Goal: Navigation & Orientation: Find specific page/section

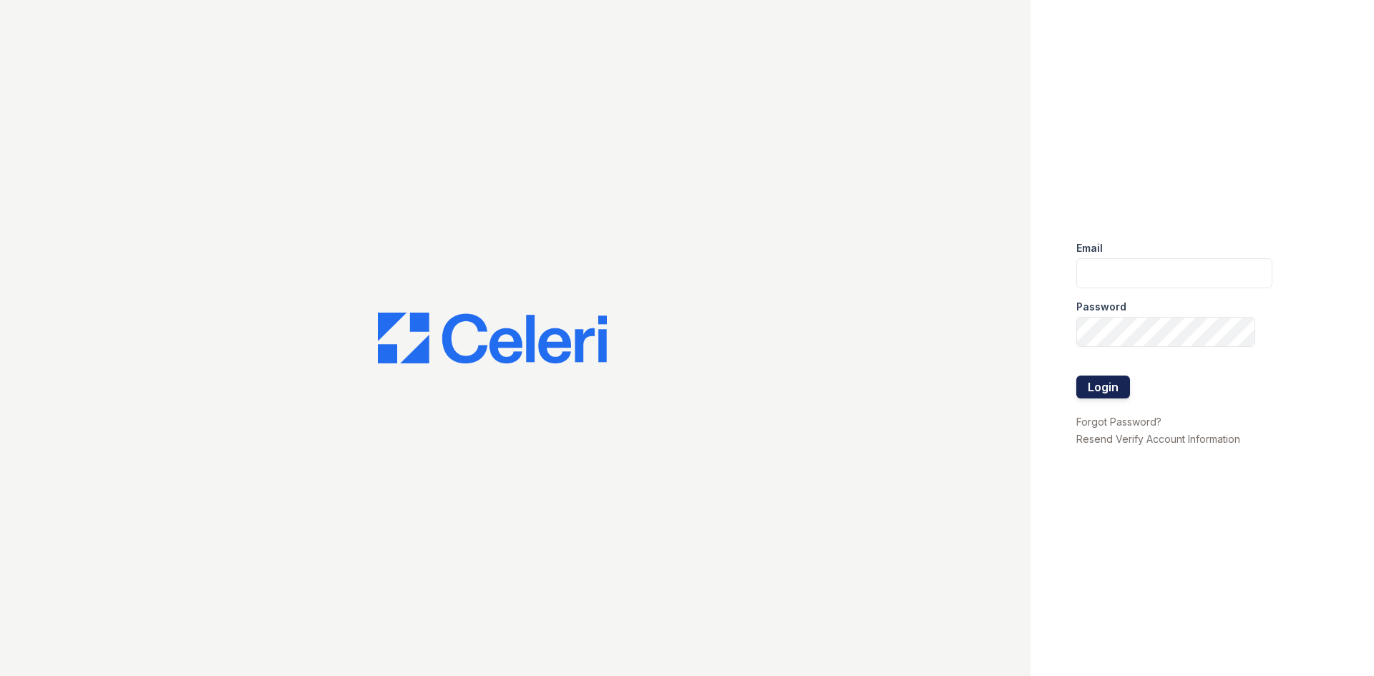
type input "[EMAIL_ADDRESS][PERSON_NAME][DOMAIN_NAME]"
click at [1087, 376] on button "Login" at bounding box center [1104, 387] width 54 height 23
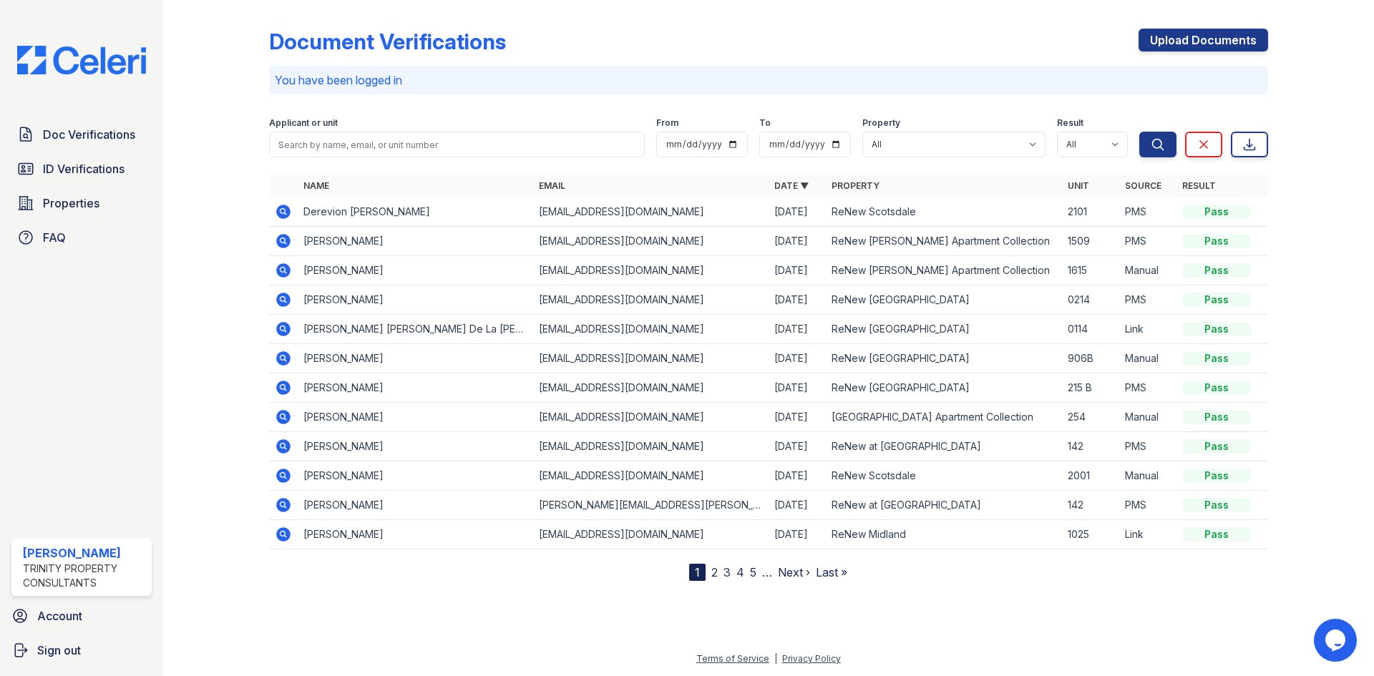
click at [713, 574] on link "2" at bounding box center [714, 572] width 6 height 14
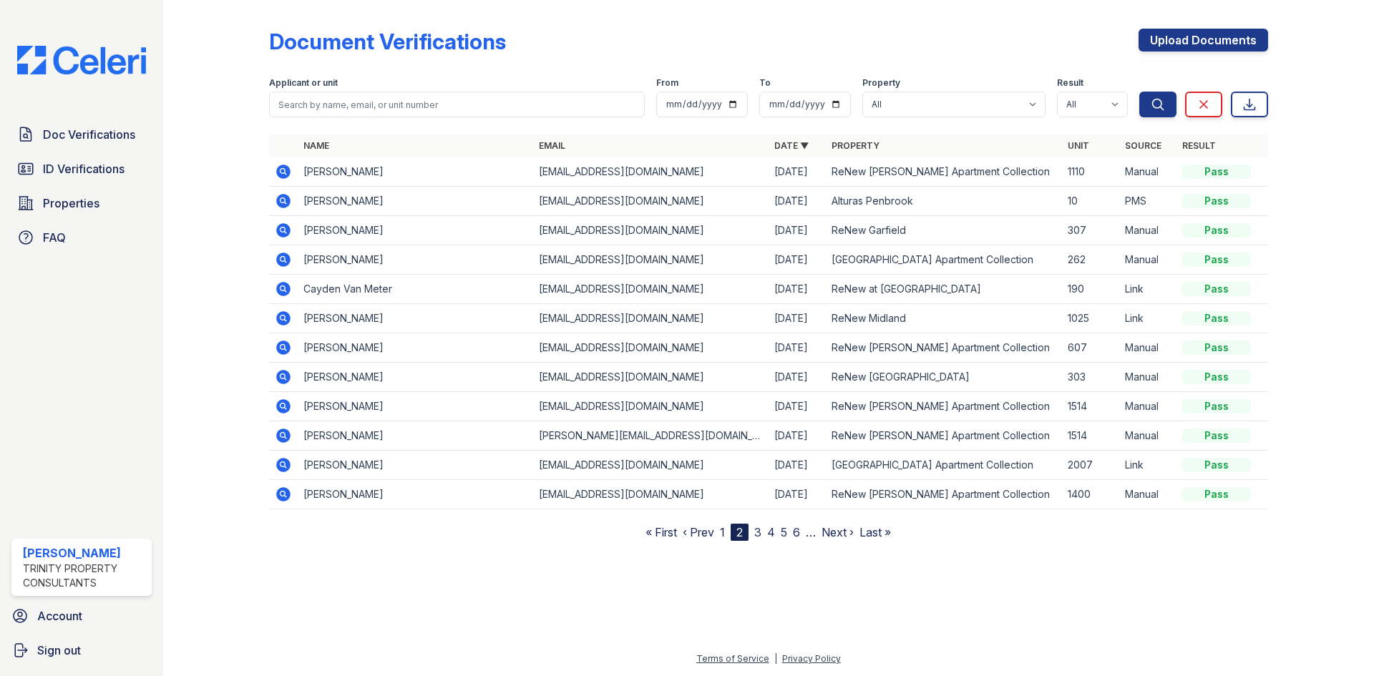
click at [722, 532] on link "1" at bounding box center [722, 532] width 5 height 14
